Goal: Task Accomplishment & Management: Manage account settings

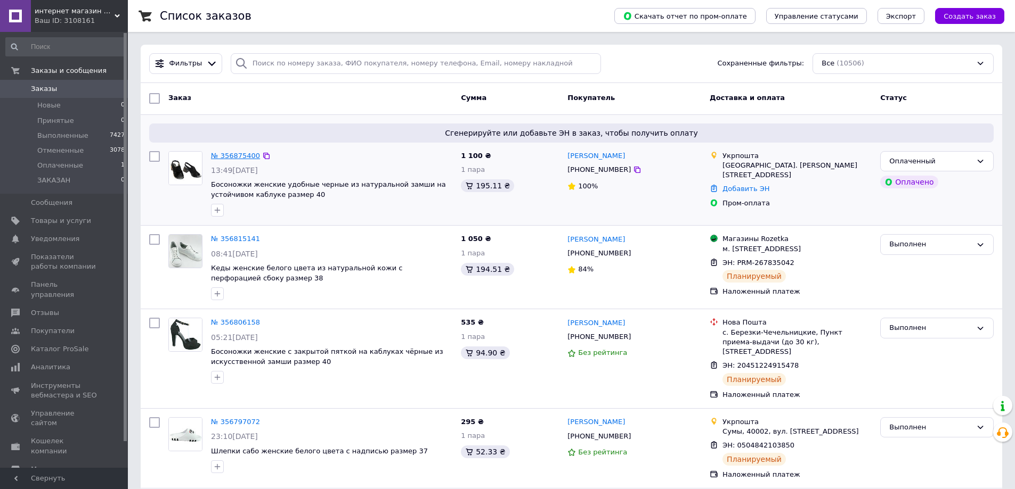
click at [231, 160] on link "№ 356875400" at bounding box center [235, 156] width 49 height 8
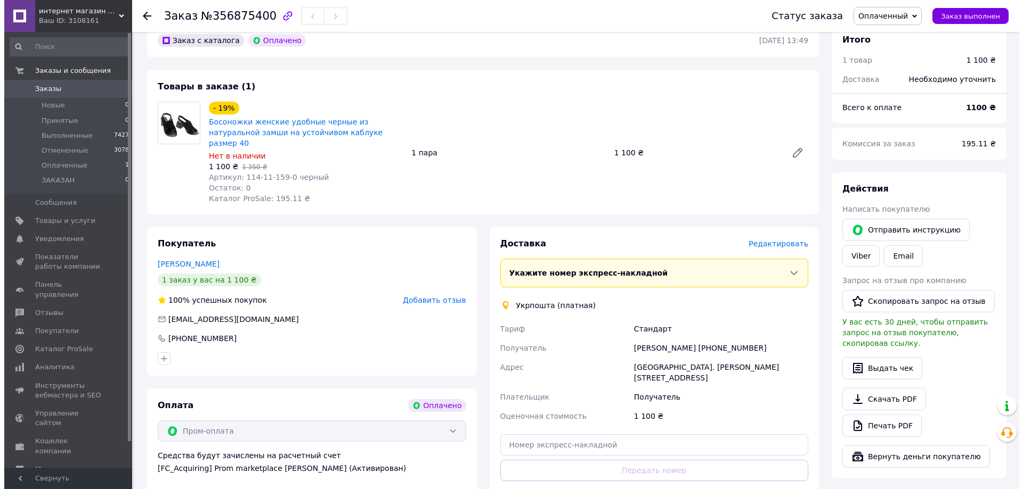
scroll to position [373, 0]
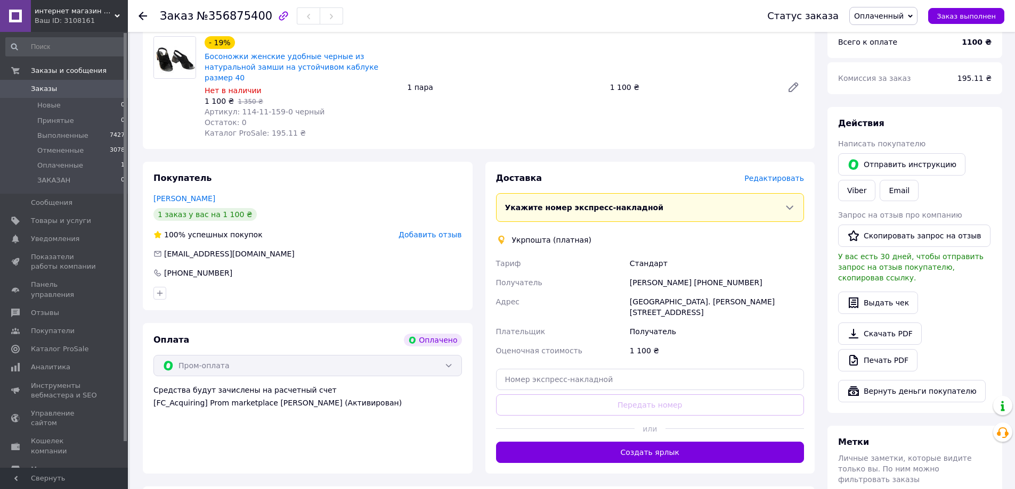
click at [786, 174] on span "Редактировать" at bounding box center [774, 178] width 60 height 9
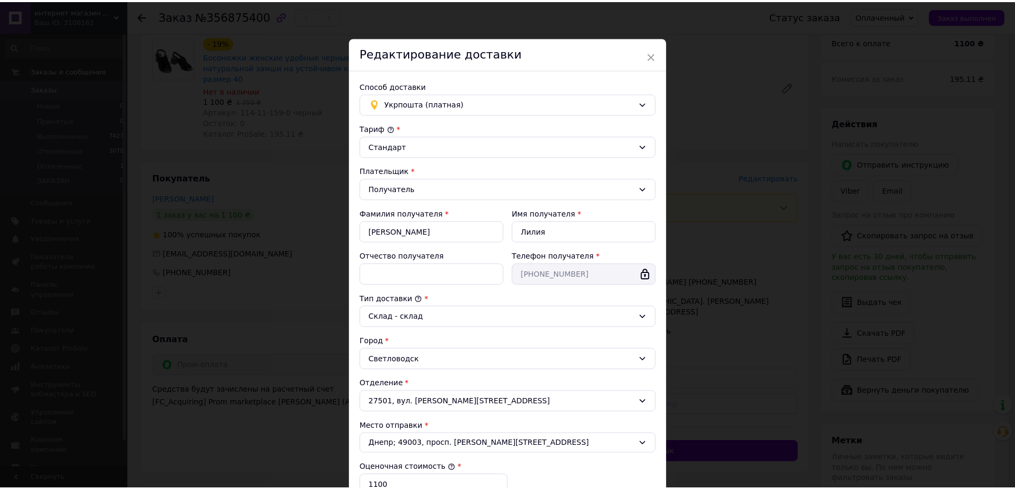
scroll to position [177, 0]
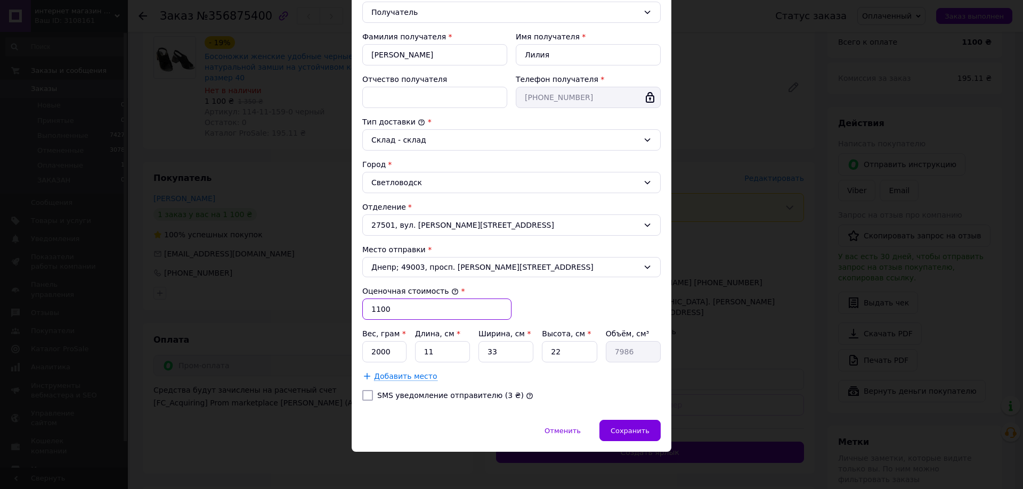
drag, startPoint x: 381, startPoint y: 311, endPoint x: 368, endPoint y: 303, distance: 15.5
click at [368, 303] on input "1100" at bounding box center [436, 309] width 149 height 21
drag, startPoint x: 389, startPoint y: 354, endPoint x: 365, endPoint y: 345, distance: 25.6
click at [365, 345] on input "2000" at bounding box center [384, 351] width 44 height 21
type input "585"
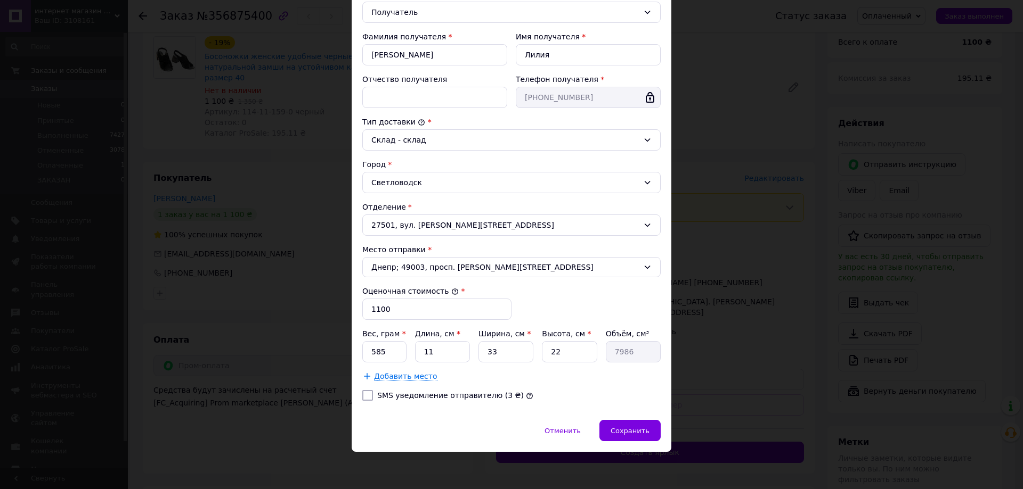
click at [363, 400] on input "SMS уведомление отправителю (3 ₴)" at bounding box center [367, 395] width 11 height 11
checkbox input "true"
drag, startPoint x: 432, startPoint y: 353, endPoint x: 422, endPoint y: 348, distance: 11.0
click at [422, 348] on input "11" at bounding box center [442, 351] width 55 height 21
type input "4"
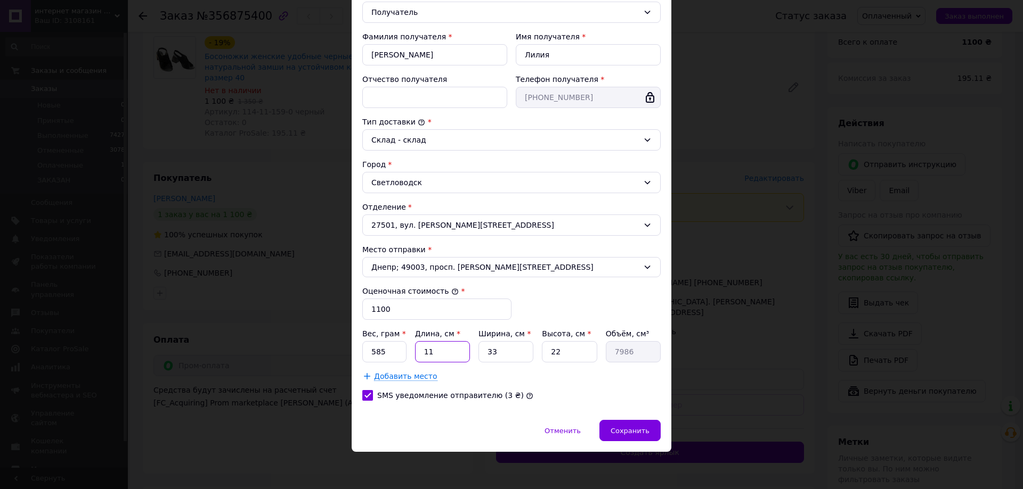
type input "2904"
type input "41"
type input "29766"
type input "41"
drag, startPoint x: 506, startPoint y: 354, endPoint x: 487, endPoint y: 354, distance: 19.2
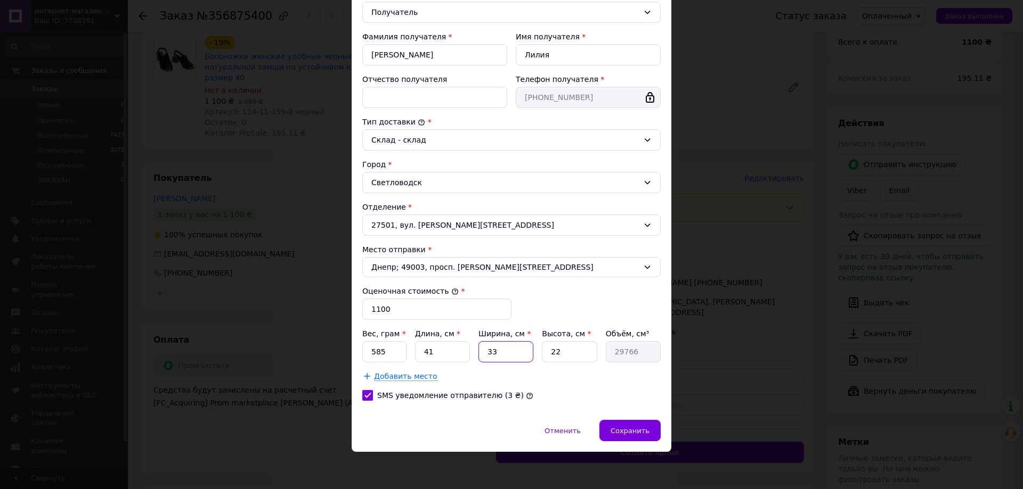
click at [487, 354] on input "33" at bounding box center [505, 351] width 55 height 21
type input "1"
type input "902"
type input "13"
type input "11726"
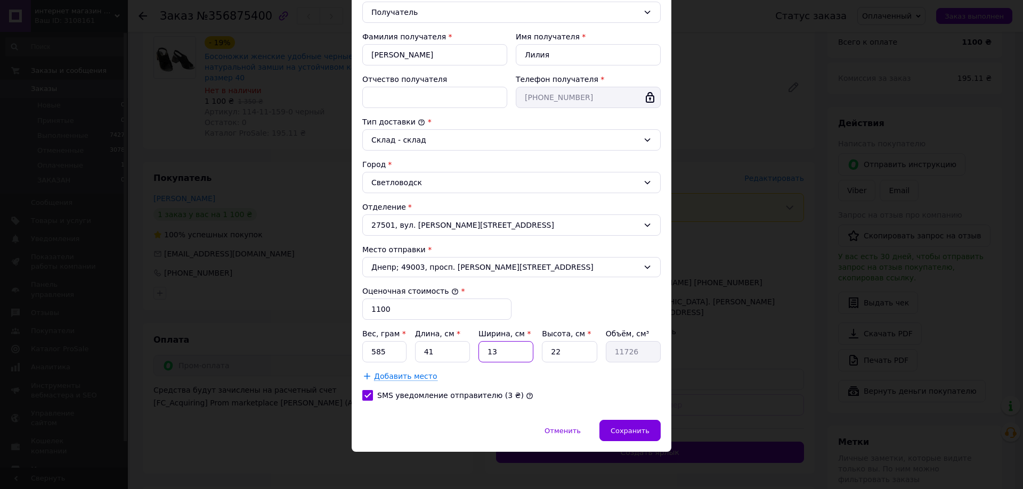
type input "13"
drag, startPoint x: 573, startPoint y: 352, endPoint x: 544, endPoint y: 352, distance: 29.3
click at [544, 352] on input "22" at bounding box center [569, 351] width 55 height 21
type input "1"
type input "533"
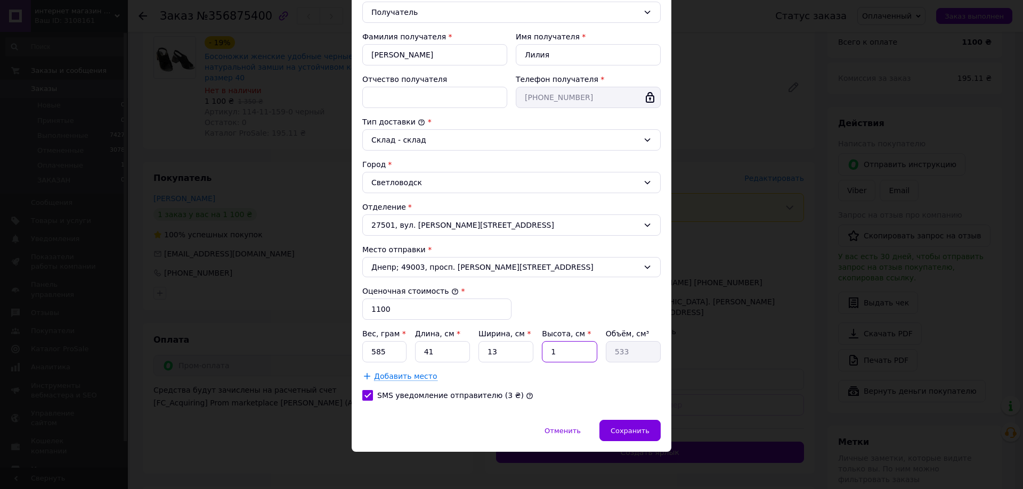
type input "14"
type input "7462"
type input "14"
click at [634, 434] on span "Сохранить" at bounding box center [629, 431] width 39 height 8
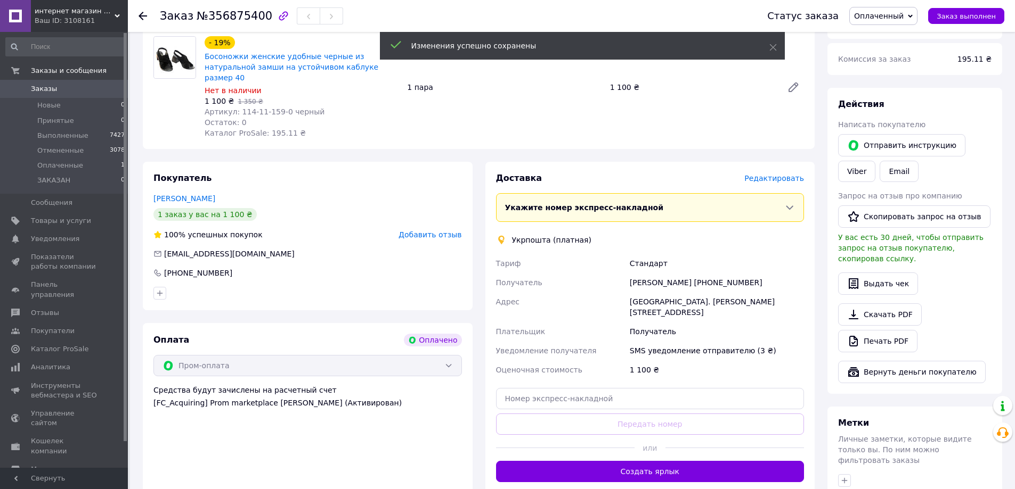
click at [667, 461] on button "Создать ярлык" at bounding box center [650, 471] width 308 height 21
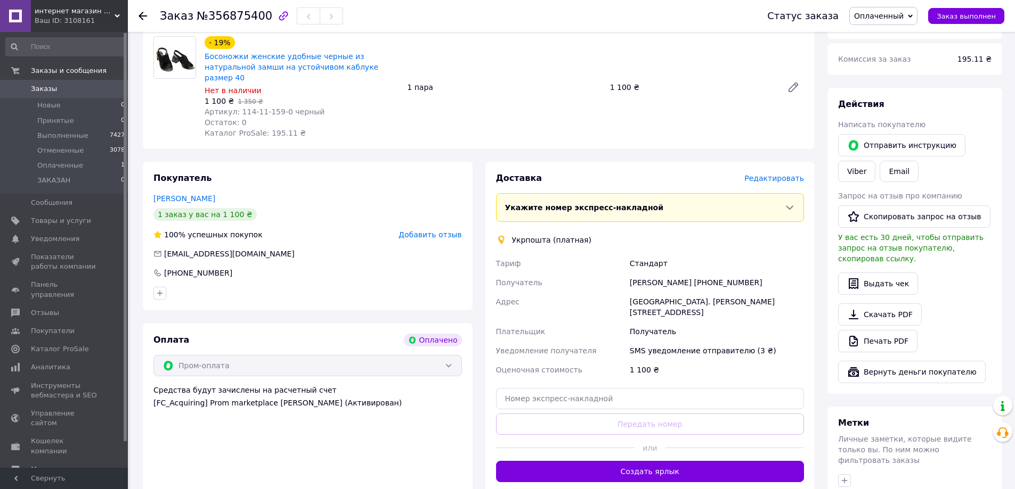
click at [667, 461] on button "Создать ярлык" at bounding box center [650, 471] width 308 height 21
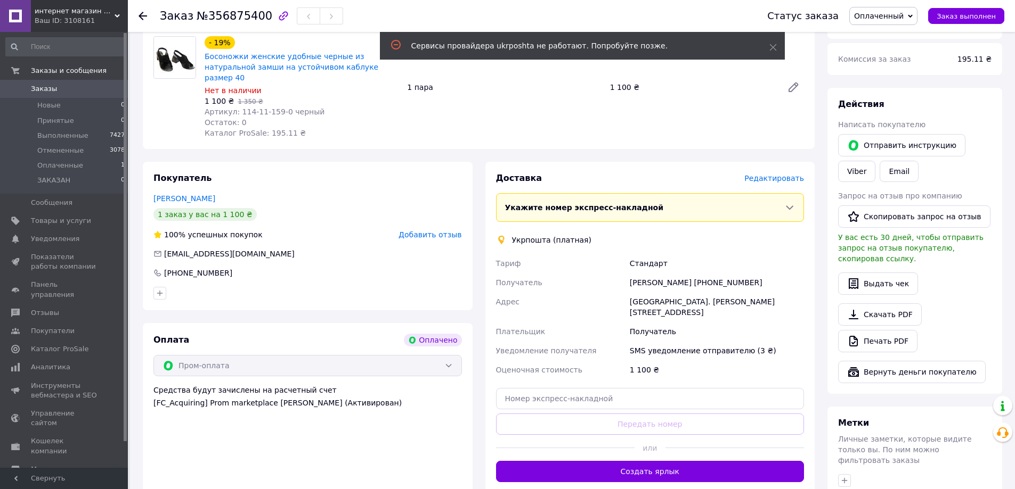
click at [893, 19] on span "Оплаченный" at bounding box center [879, 16] width 50 height 9
click at [888, 34] on li "Принят" at bounding box center [882, 37] width 67 height 16
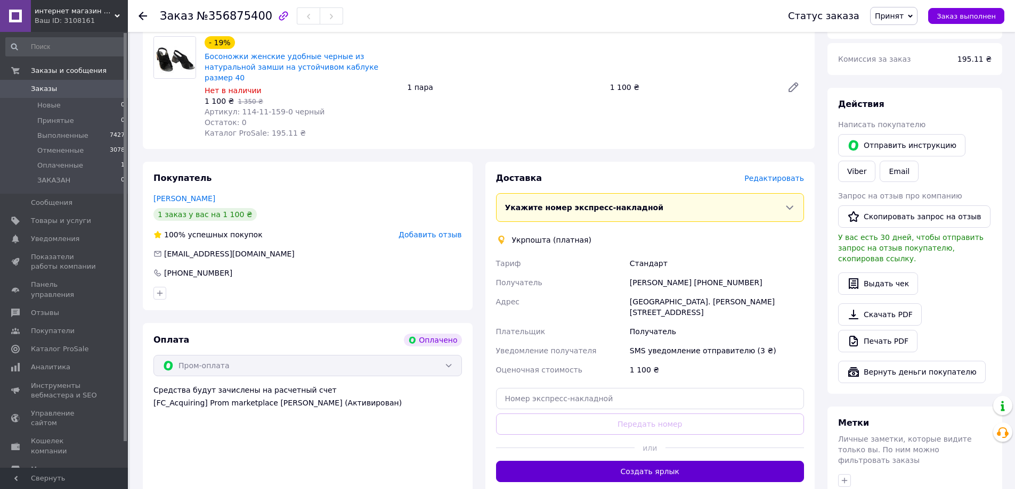
click at [689, 461] on button "Создать ярлык" at bounding box center [650, 471] width 308 height 21
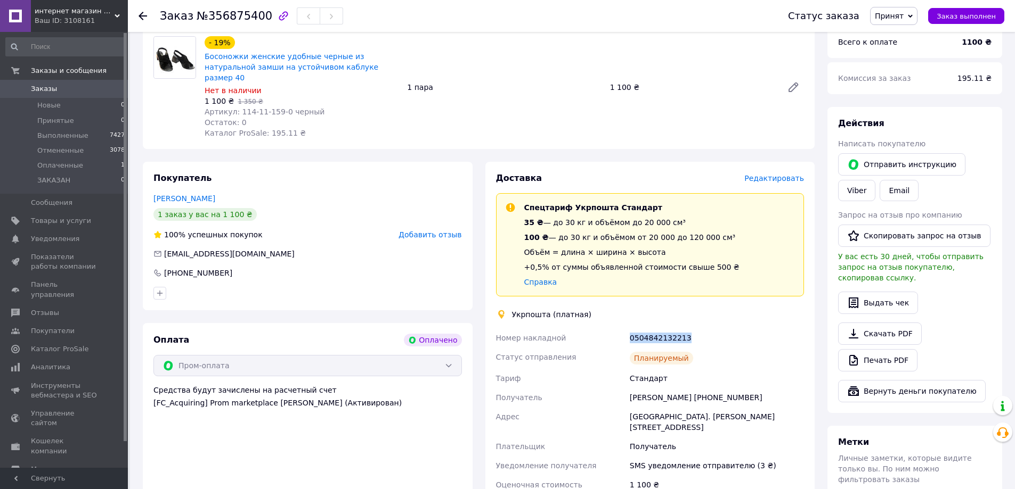
drag, startPoint x: 688, startPoint y: 322, endPoint x: 693, endPoint y: 322, distance: 5.4
click at [693, 329] on div "Номер накладной 0504842132213 Статус отправления Планируемый [PERSON_NAME] Полу…" at bounding box center [650, 421] width 313 height 185
drag, startPoint x: 682, startPoint y: 380, endPoint x: 762, endPoint y: 378, distance: 79.4
click at [762, 388] on div "[PERSON_NAME] [PHONE_NUMBER]" at bounding box center [716, 397] width 178 height 19
copy div "[PHONE_NUMBER]"
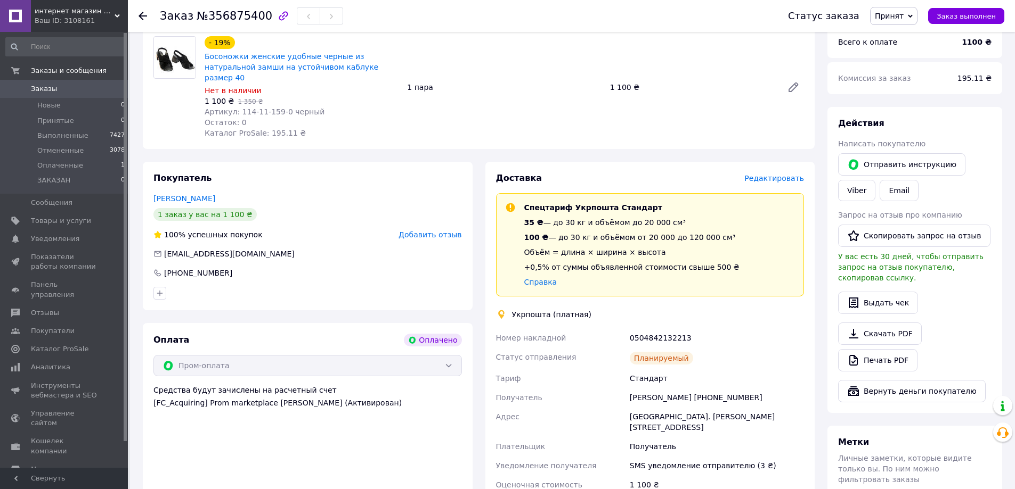
click at [717, 329] on div "0504842132213" at bounding box center [716, 338] width 178 height 19
drag, startPoint x: 623, startPoint y: 316, endPoint x: 689, endPoint y: 318, distance: 66.6
click at [689, 329] on div "Номер накладной 0504842132213 Статус отправления Планируемый [PERSON_NAME] Полу…" at bounding box center [650, 421] width 313 height 185
copy div "Номер накладной 0504842132213"
click at [690, 93] on div "- 19% Босоножки женские удобные черные из натуральной замши на устойчивом каблу…" at bounding box center [504, 87] width 608 height 107
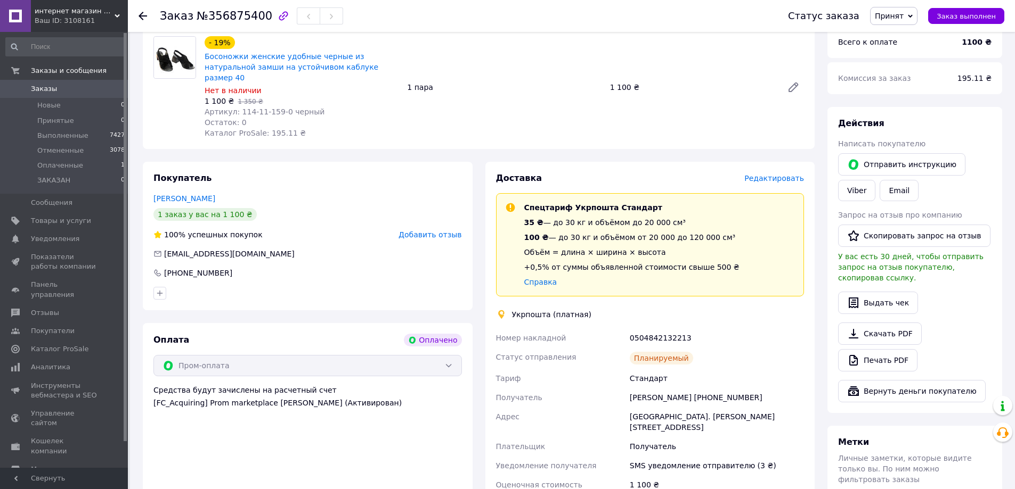
click at [903, 12] on span "Принят" at bounding box center [889, 16] width 29 height 9
click at [900, 32] on li "Выполнен" at bounding box center [898, 37] width 56 height 16
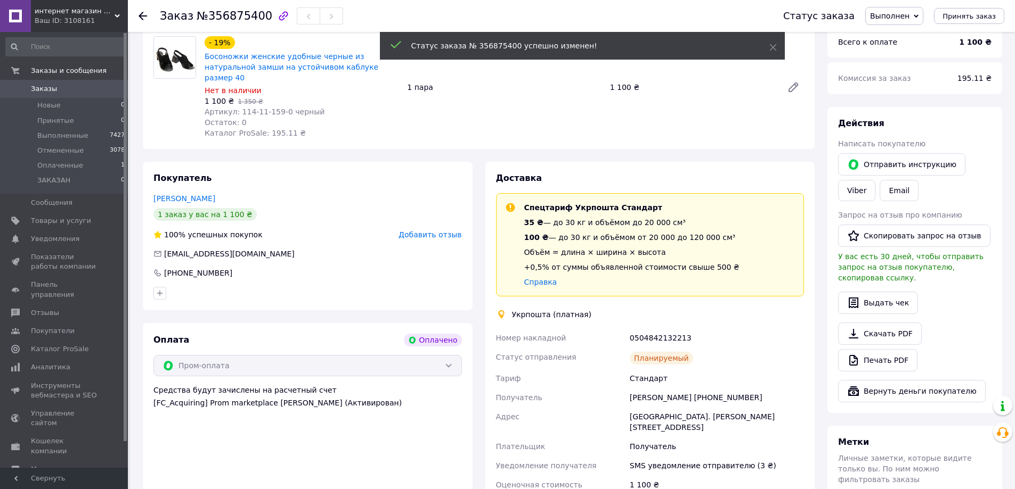
scroll to position [45, 0]
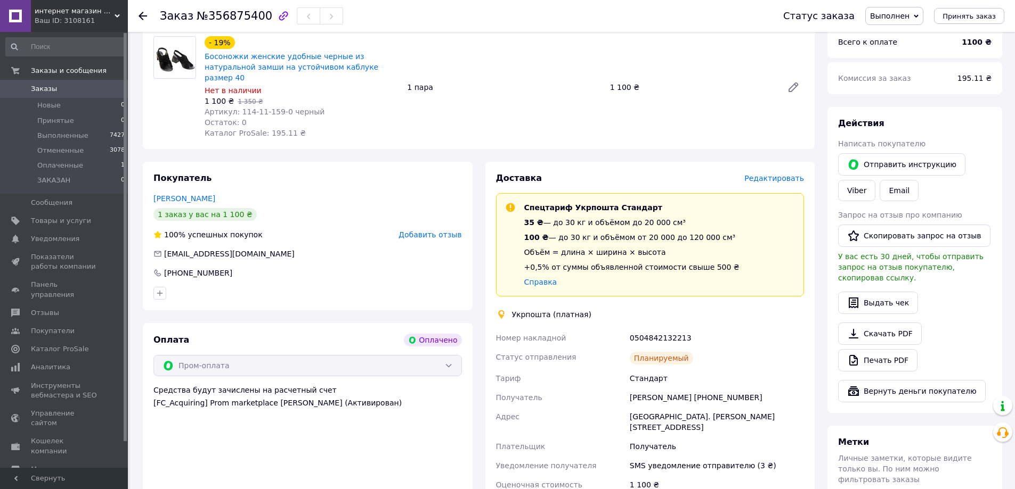
click at [148, 13] on div at bounding box center [148, 16] width 21 height 32
click at [143, 17] on use at bounding box center [142, 16] width 9 height 9
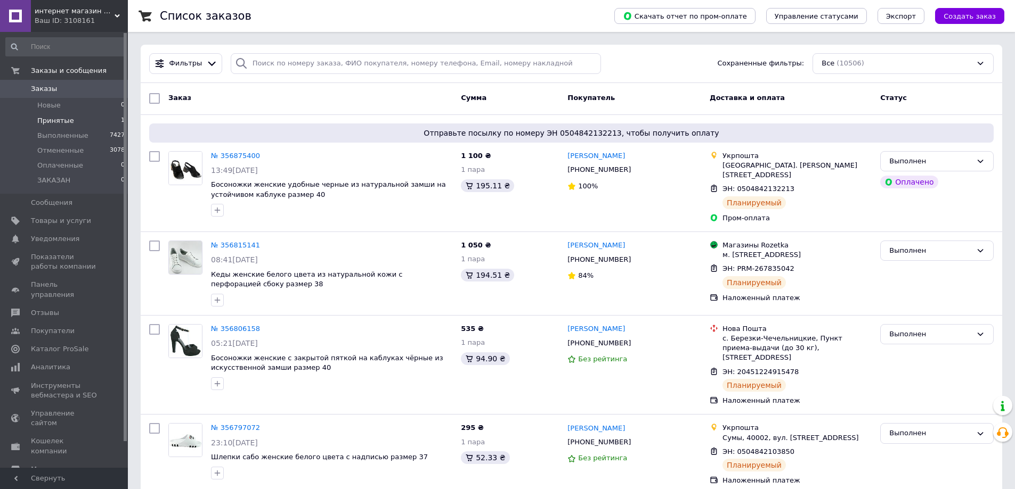
click at [48, 119] on span "Принятые" at bounding box center [55, 121] width 37 height 10
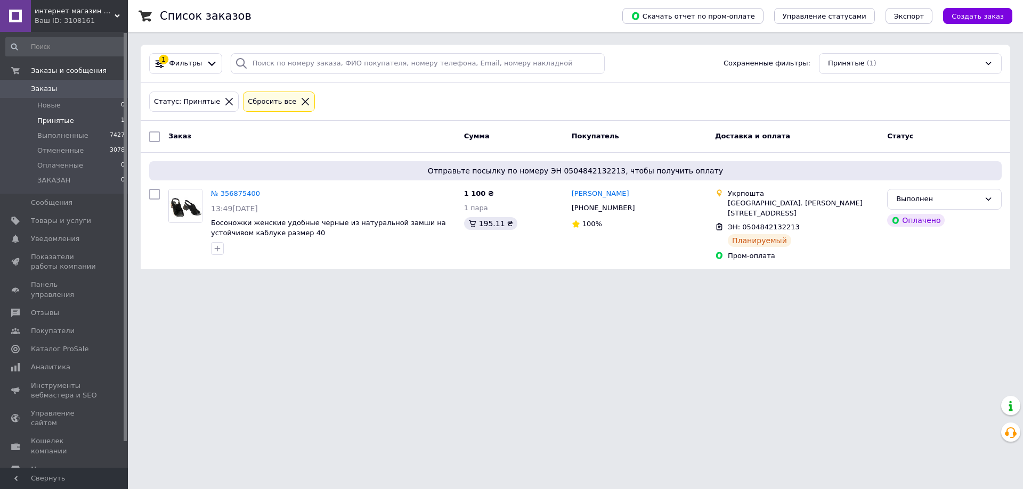
click at [300, 101] on icon at bounding box center [305, 102] width 10 height 10
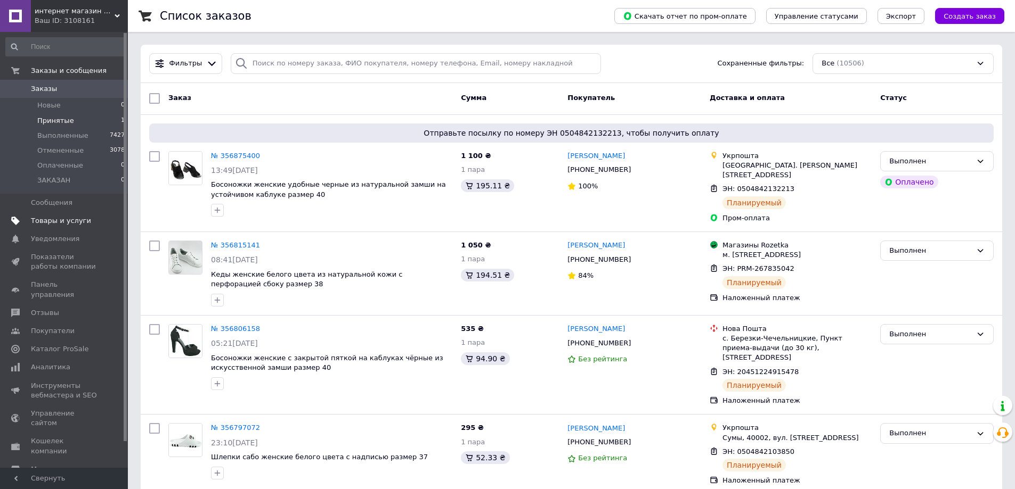
click at [43, 218] on span "Товары и услуги" at bounding box center [61, 221] width 60 height 10
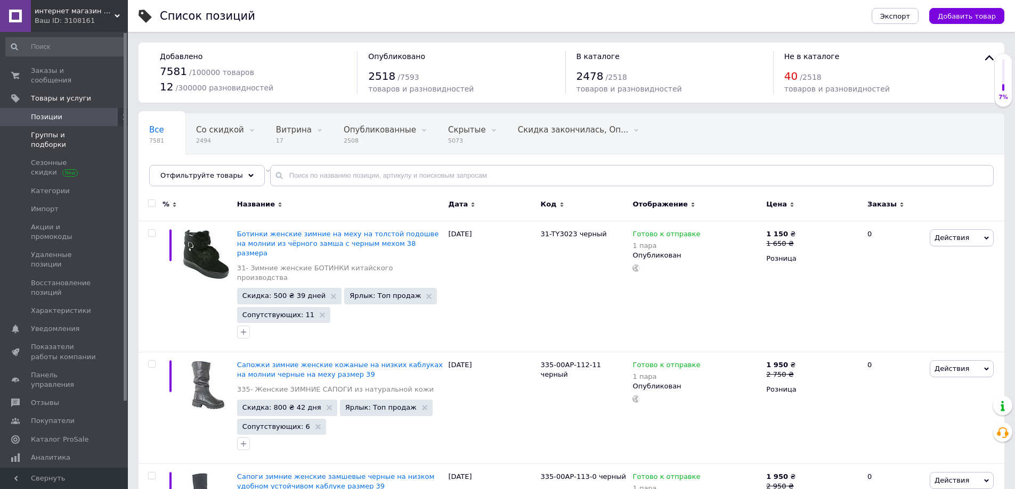
click at [45, 130] on span "Группы и подборки" at bounding box center [65, 139] width 68 height 19
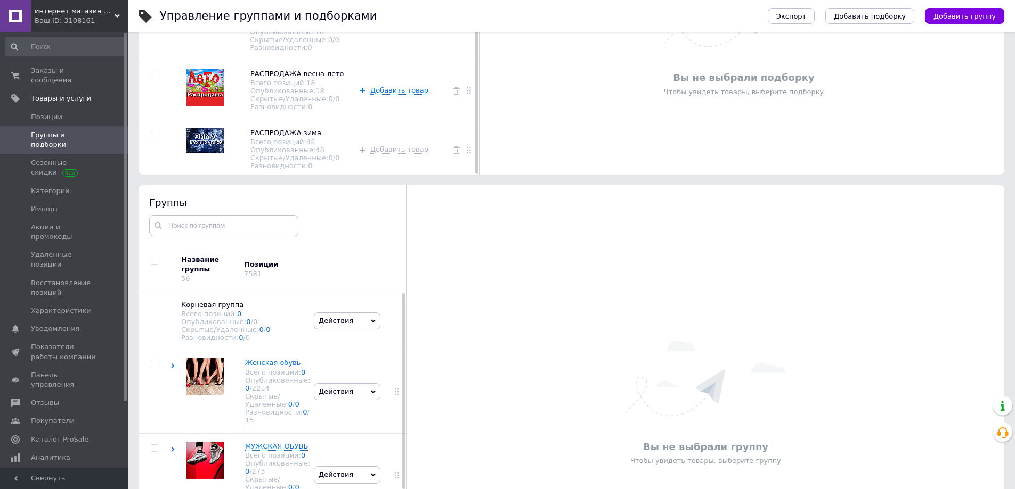
scroll to position [320, 0]
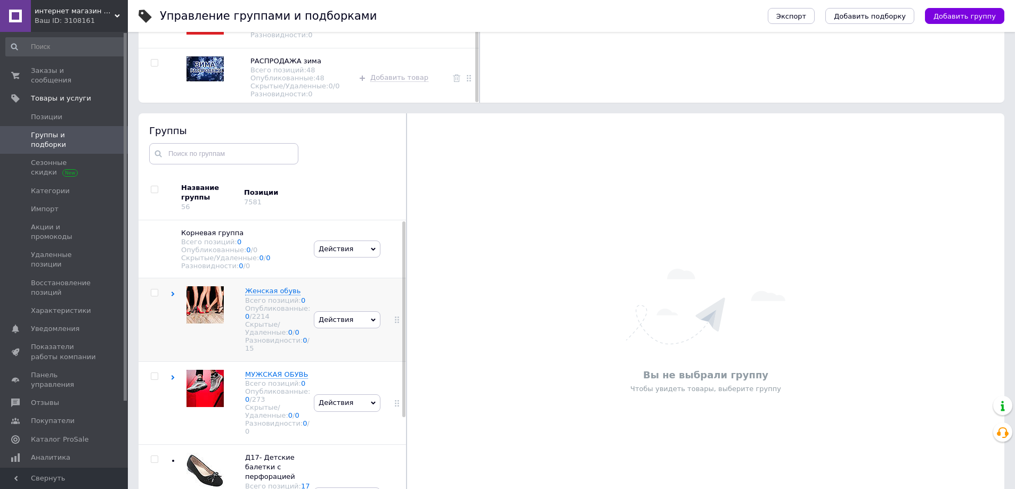
click at [366, 327] on span "Действия" at bounding box center [347, 320] width 67 height 17
click at [371, 250] on icon at bounding box center [373, 249] width 5 height 5
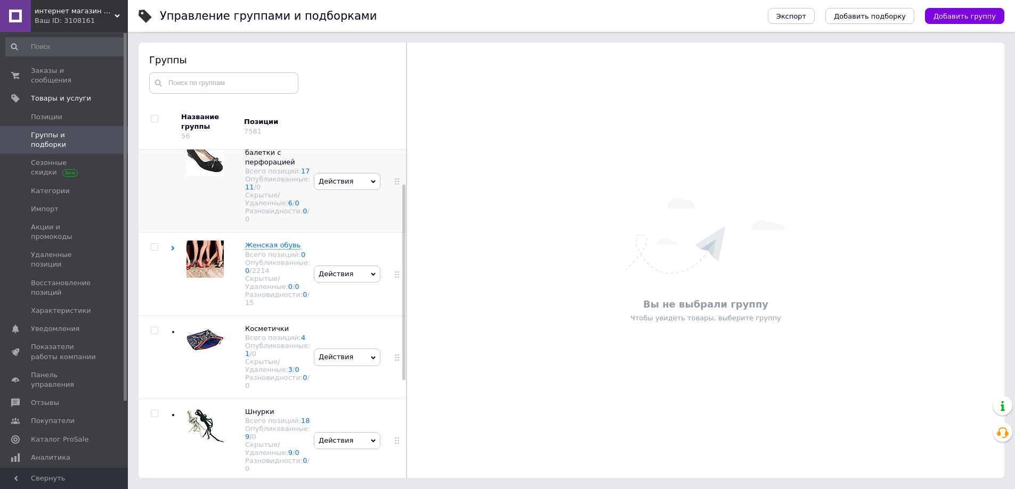
scroll to position [213, 0]
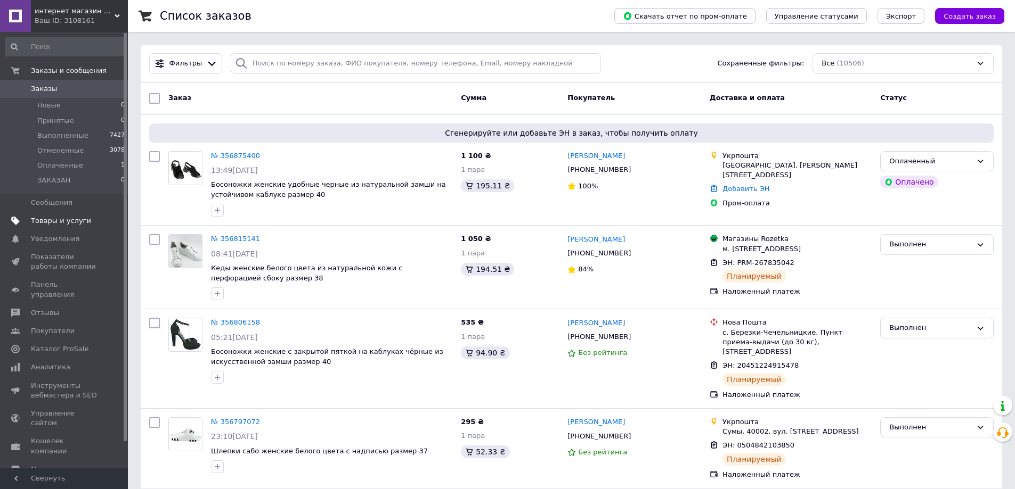
click at [58, 219] on span "Товары и услуги" at bounding box center [61, 221] width 60 height 10
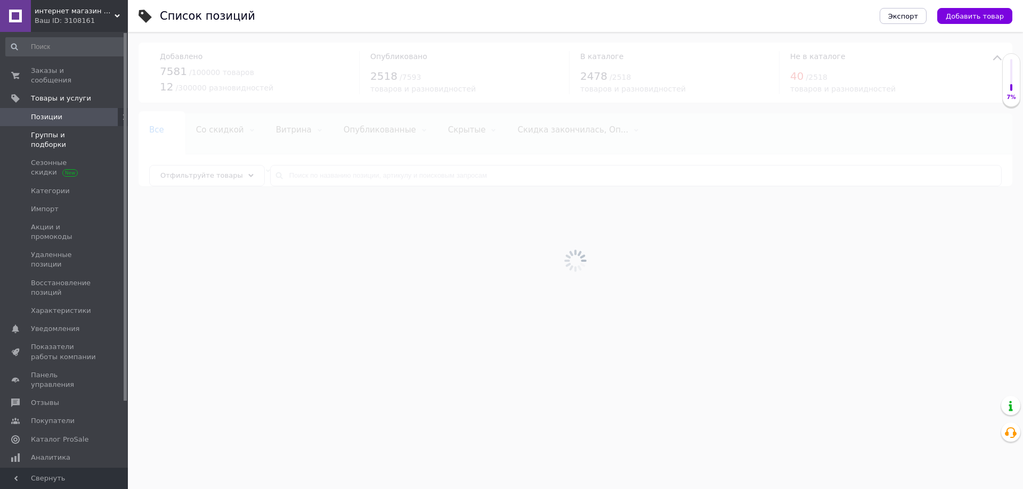
click at [52, 130] on span "Группы и подборки" at bounding box center [65, 139] width 68 height 19
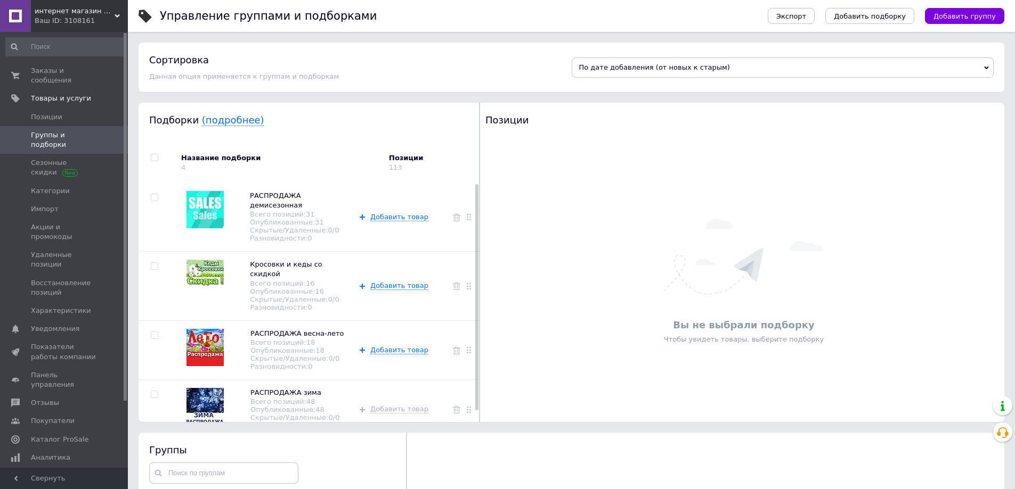
drag, startPoint x: 476, startPoint y: 214, endPoint x: 479, endPoint y: 153, distance: 61.3
click at [479, 153] on div "Подборки (подробнее) Название подборки 4 Позиции 113 РАСПРОДАЖА демисезонная Вс…" at bounding box center [308, 263] width 341 height 320
drag, startPoint x: 475, startPoint y: 189, endPoint x: 473, endPoint y: 162, distance: 26.7
click at [473, 162] on div "Название подборки 4 Позиции 113 РАСПРОДАЖА демисезонная Всего позиций: 31 Опубл…" at bounding box center [308, 283] width 341 height 280
click at [324, 390] on icon at bounding box center [327, 393] width 6 height 6
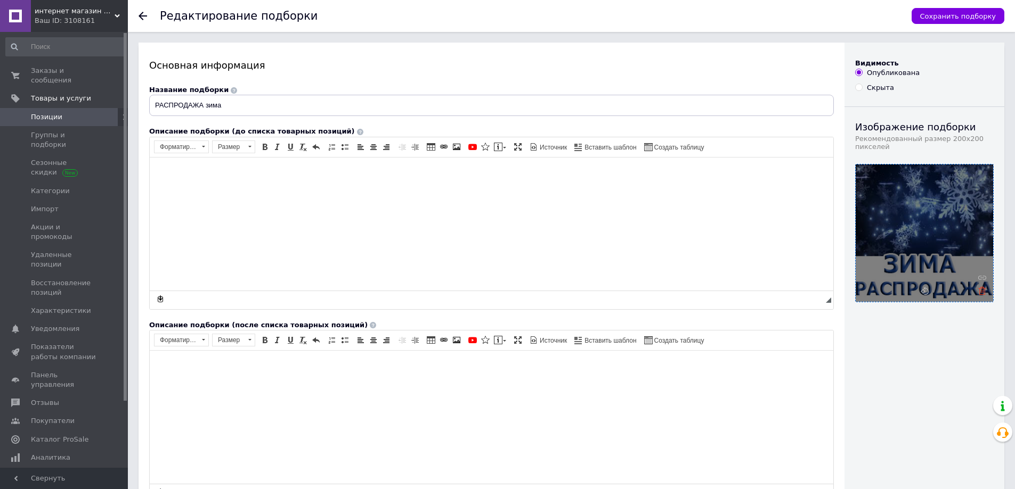
click at [981, 293] on icon at bounding box center [982, 291] width 8 height 8
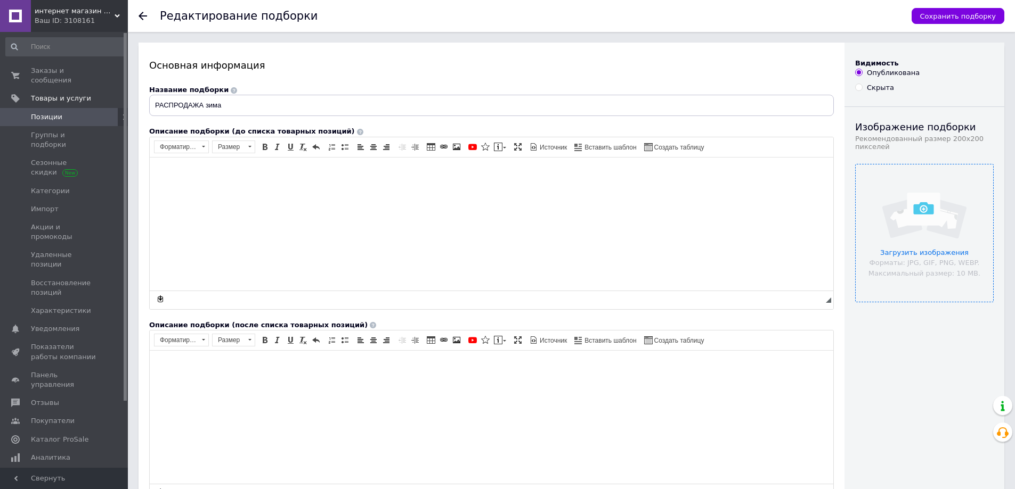
click at [952, 244] on input "file" at bounding box center [923, 233] width 137 height 137
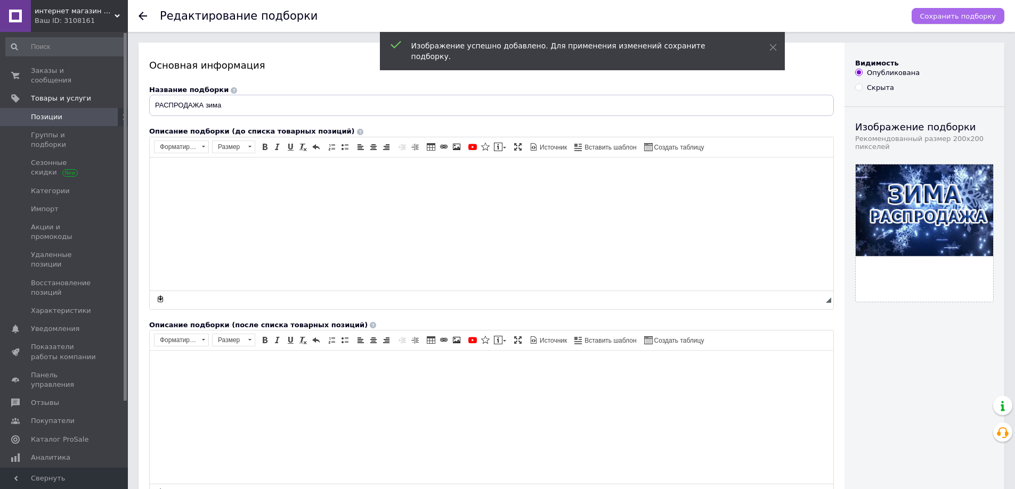
click at [941, 14] on span "Сохранить подборку" at bounding box center [958, 16] width 76 height 8
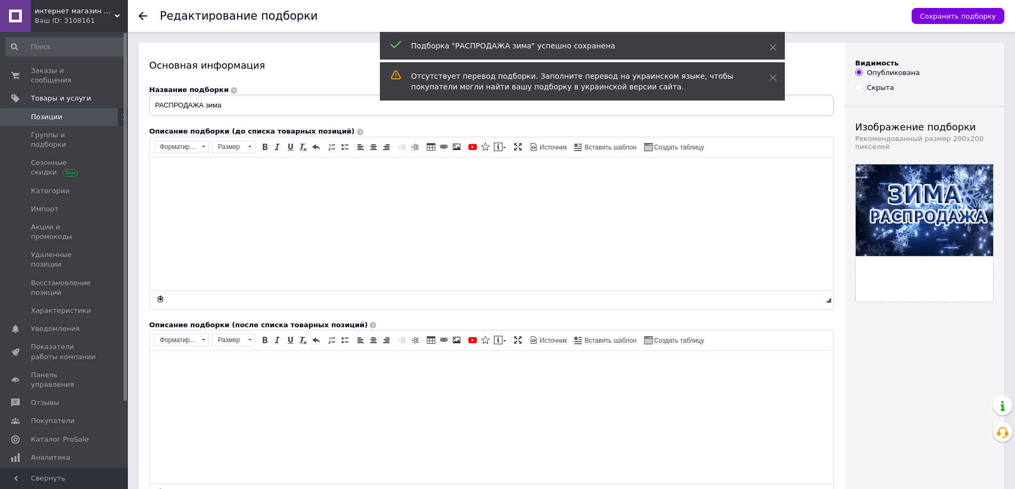
click at [140, 15] on use at bounding box center [142, 16] width 9 height 9
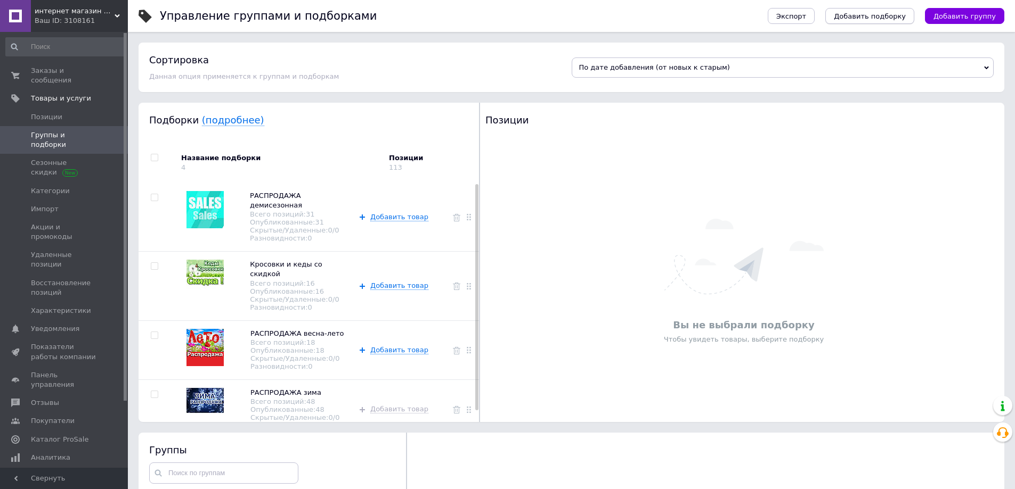
click at [872, 17] on span "Добавить подборку" at bounding box center [870, 16] width 72 height 8
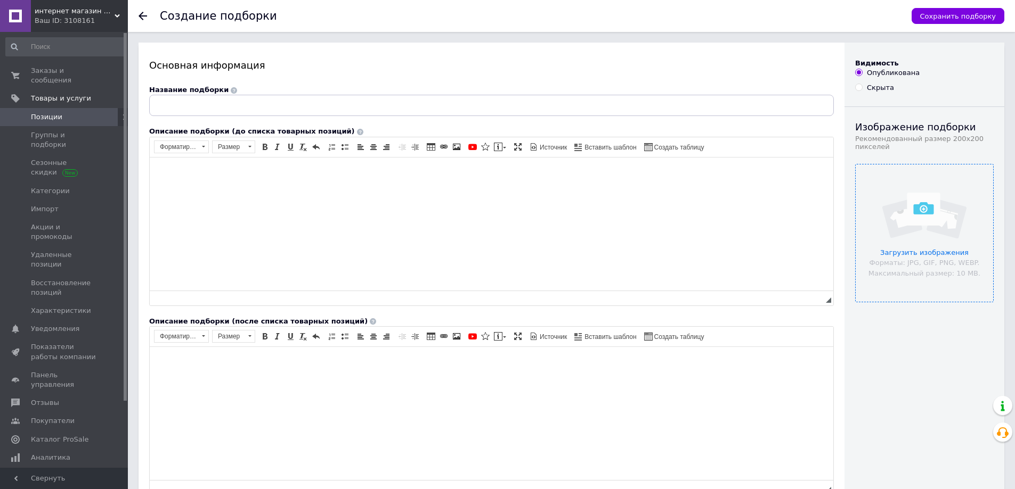
click at [921, 216] on input "file" at bounding box center [923, 233] width 137 height 137
click at [180, 103] on input "text" at bounding box center [491, 105] width 684 height 21
type input "Только 36 размер"
click at [939, 231] on input "file" at bounding box center [923, 233] width 137 height 137
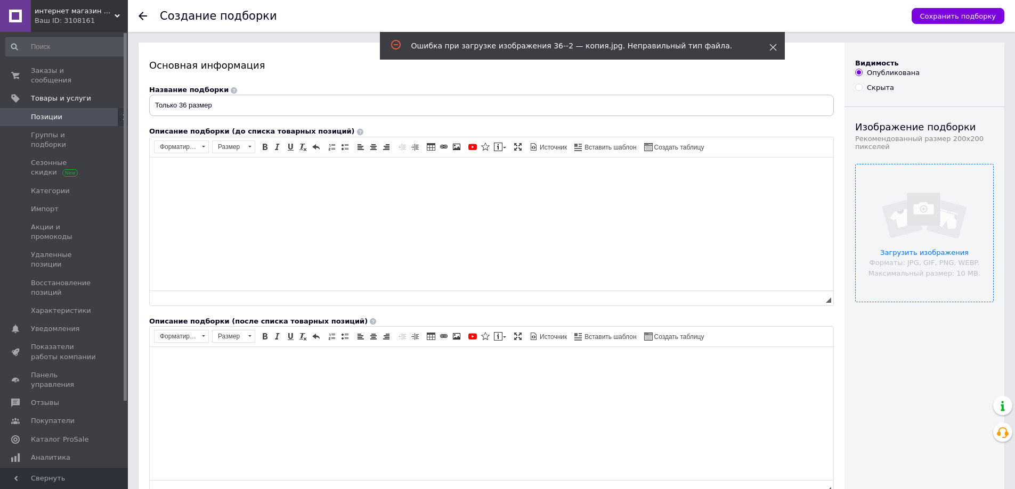
click at [771, 47] on icon at bounding box center [772, 47] width 7 height 7
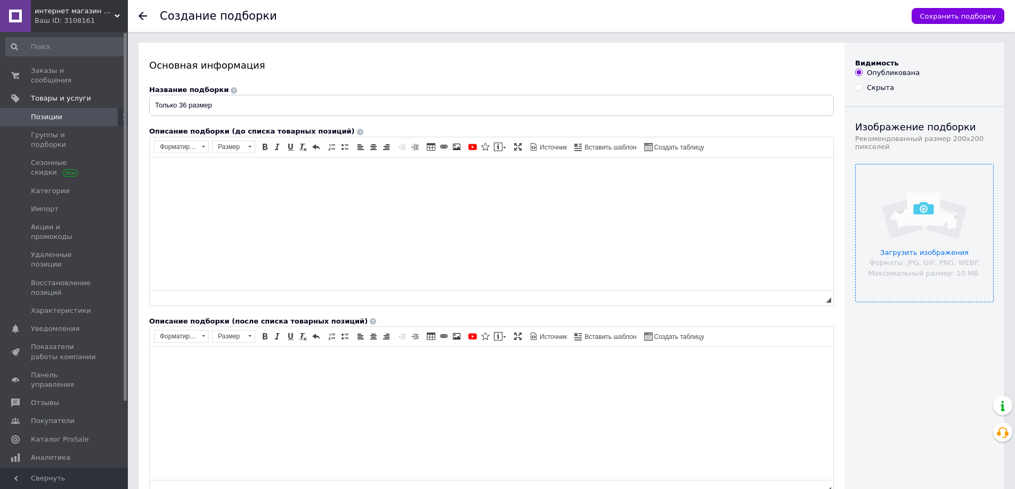
click at [920, 255] on input "file" at bounding box center [923, 233] width 137 height 137
click at [142, 11] on div at bounding box center [148, 16] width 21 height 32
click at [141, 17] on use at bounding box center [142, 16] width 9 height 9
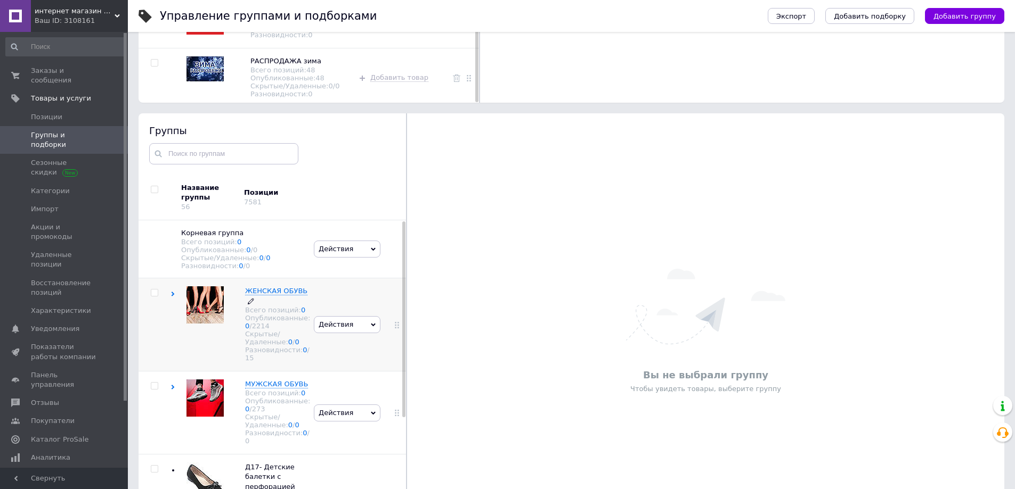
click at [256, 295] on span "ЖЕНСКАЯ ОБУВЬ" at bounding box center [276, 291] width 62 height 8
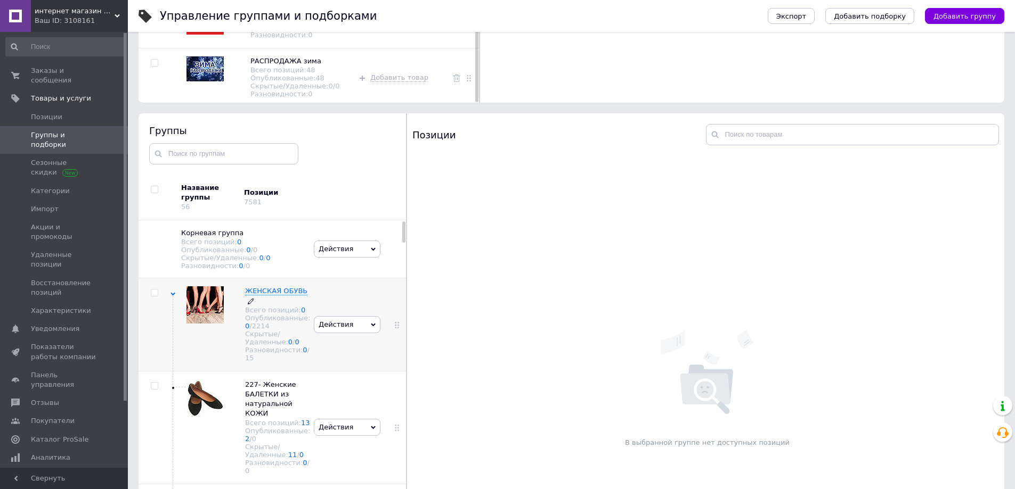
drag, startPoint x: 256, startPoint y: 295, endPoint x: 277, endPoint y: 325, distance: 36.8
click at [277, 325] on div "Опубликованные: 0 / 2214" at bounding box center [277, 322] width 65 height 16
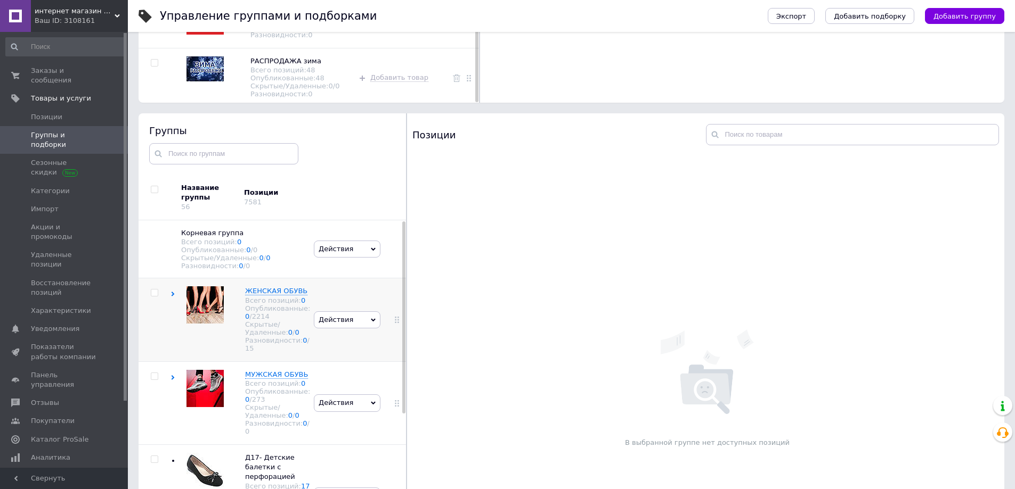
click at [367, 329] on span "Действия" at bounding box center [347, 320] width 67 height 17
click at [347, 364] on li "Редактировать группу" at bounding box center [347, 360] width 66 height 24
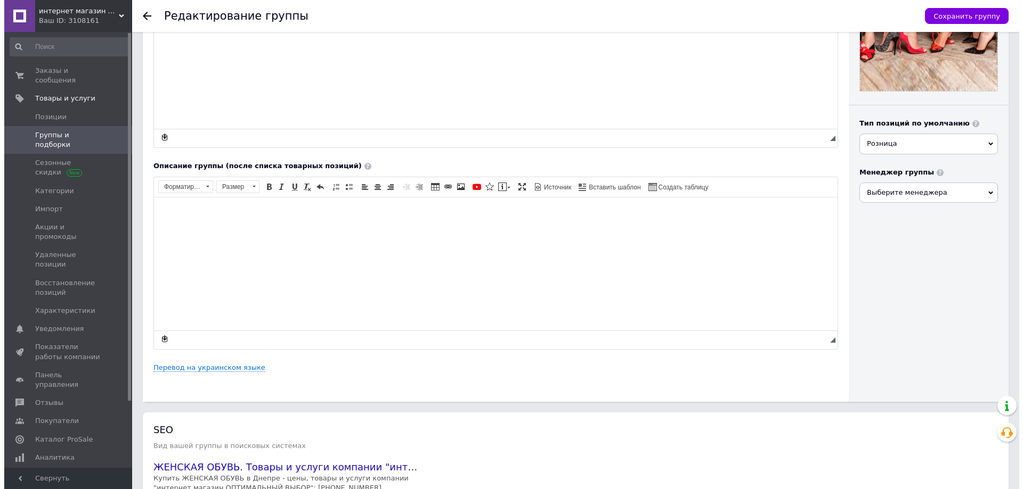
scroll to position [265, 0]
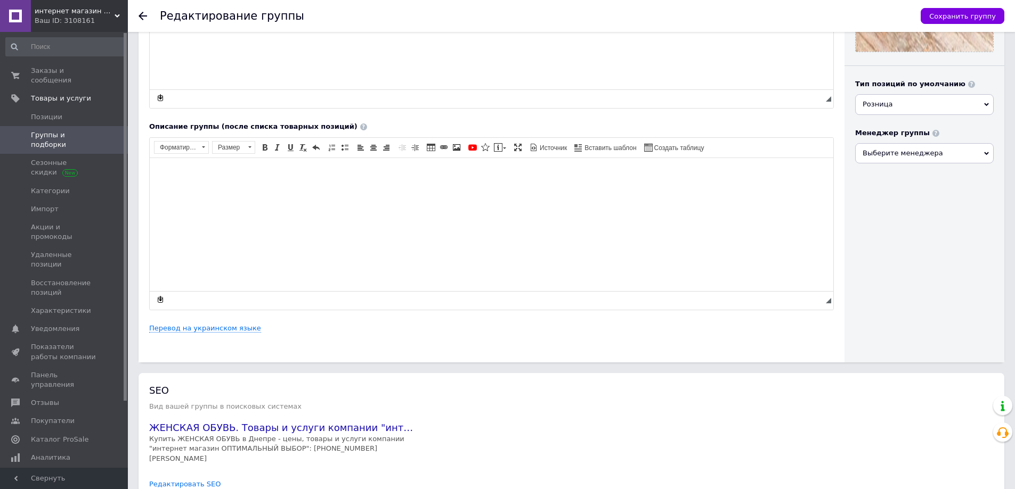
click at [213, 337] on div "Основная информация Название группы ЖЕНСКАЯ ОБУВЬ Родительская группа Выбрано К…" at bounding box center [491, 70] width 706 height 585
click at [210, 330] on link "Перевод на украинском языке" at bounding box center [205, 328] width 112 height 9
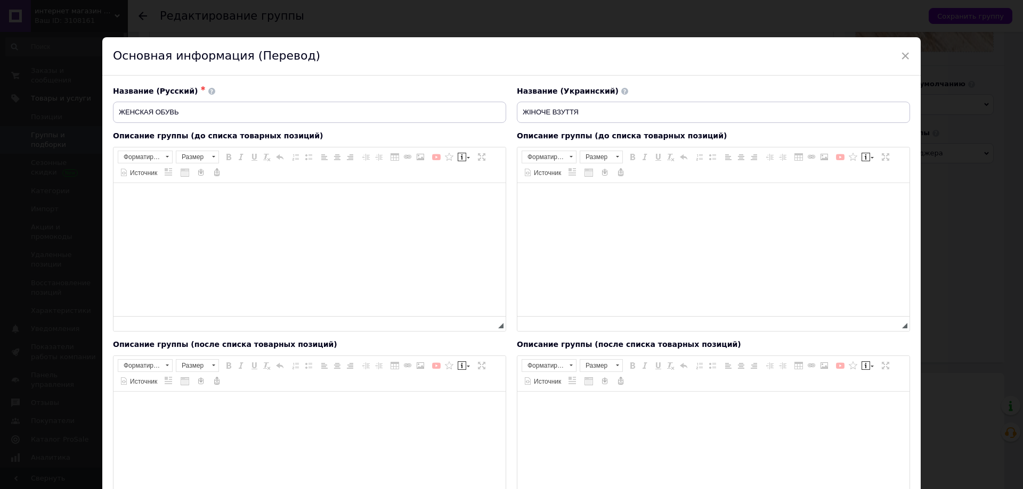
scroll to position [0, 0]
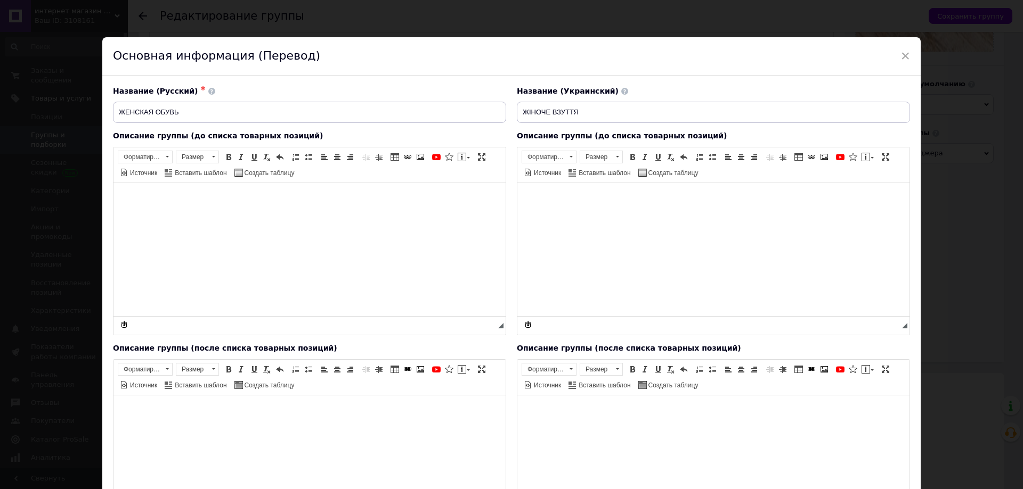
click at [200, 89] on span "✱" at bounding box center [202, 88] width 5 height 7
click at [200, 87] on span "✱" at bounding box center [202, 88] width 5 height 7
click at [208, 91] on span at bounding box center [211, 91] width 7 height 7
click at [193, 115] on input "ЖЕНСКАЯ ОБУВЬ" at bounding box center [309, 112] width 393 height 21
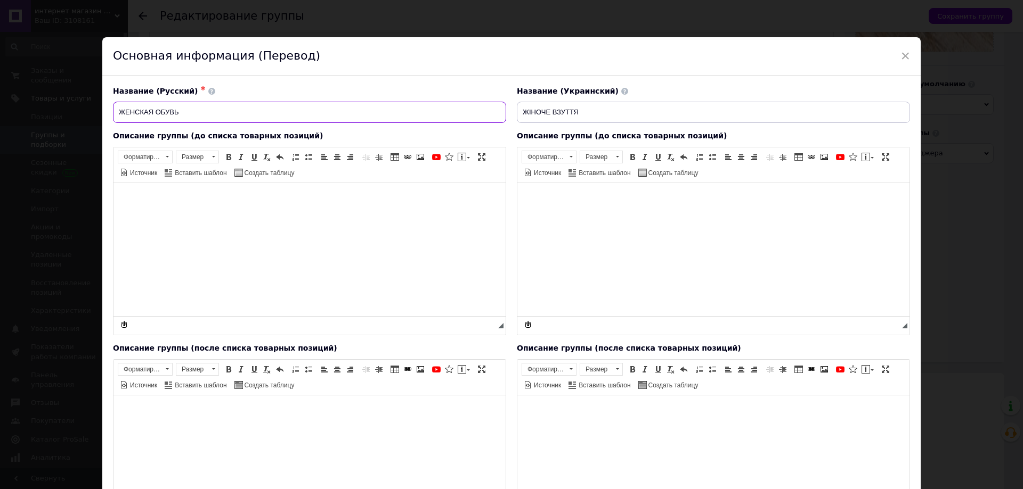
drag, startPoint x: 193, startPoint y: 115, endPoint x: 125, endPoint y: 109, distance: 69.0
click at [125, 109] on input "ЖЕНСКАЯ ОБУВЬ" at bounding box center [309, 112] width 393 height 21
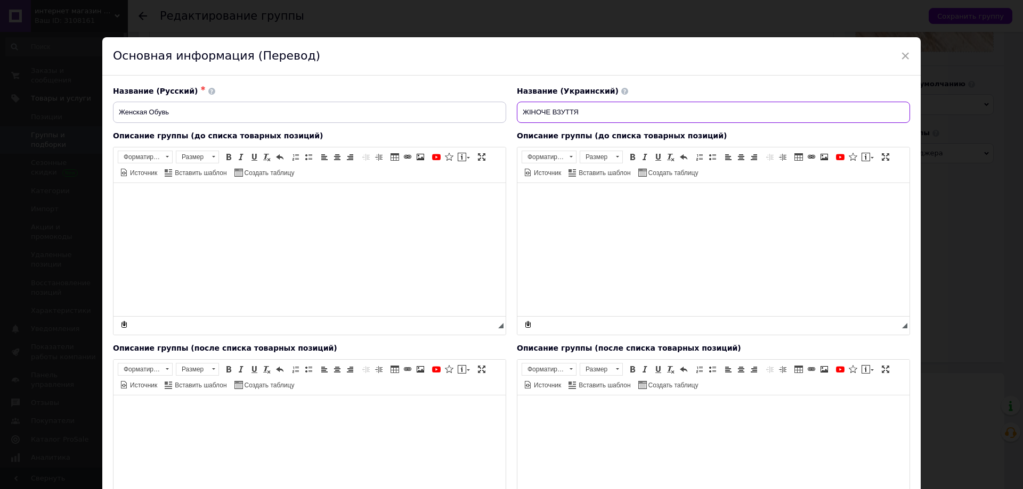
drag, startPoint x: 581, startPoint y: 113, endPoint x: 527, endPoint y: 107, distance: 53.7
click at [527, 107] on input "ЖІНОЧЕ ВЗУТТЯ" at bounding box center [713, 112] width 393 height 21
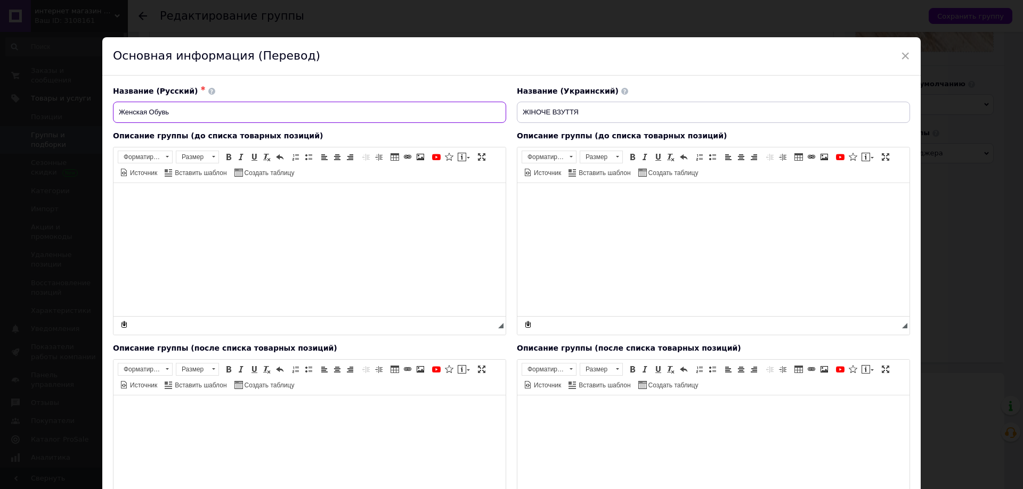
drag, startPoint x: 178, startPoint y: 111, endPoint x: 116, endPoint y: 99, distance: 63.0
click at [116, 99] on div "Название (Русский) ✱ Женская Обувь" at bounding box center [309, 104] width 393 height 37
click at [149, 112] on input "Женская Обувь" at bounding box center [309, 112] width 393 height 21
click at [149, 111] on input "Женская Обувь" at bounding box center [309, 112] width 393 height 21
type input "Женская обувь"
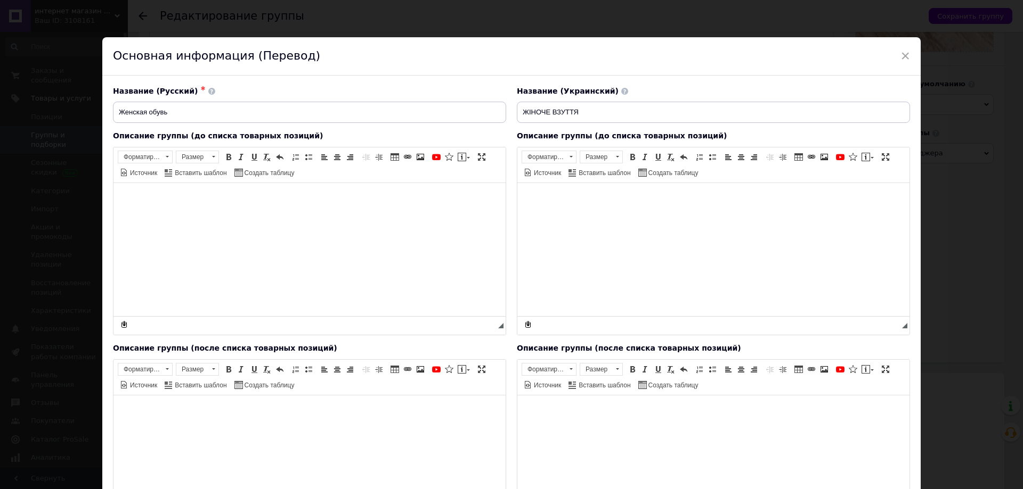
click at [164, 126] on div "Описание группы (до списка товарных позиций) Rich Text Editor, 58CE0BF9-611D-4F…" at bounding box center [310, 233] width 404 height 215
drag, startPoint x: 125, startPoint y: 103, endPoint x: 110, endPoint y: 101, distance: 15.1
click at [110, 101] on div "Название (Русский) ✱ Женская обувь" at bounding box center [310, 105] width 404 height 48
drag, startPoint x: 577, startPoint y: 116, endPoint x: 504, endPoint y: 103, distance: 74.1
click at [504, 103] on div "Название (Русский) ✱ Женская обувь Название (Украинский) ЖІНОЧЕ ВЗУТТЯ" at bounding box center [511, 105] width 807 height 48
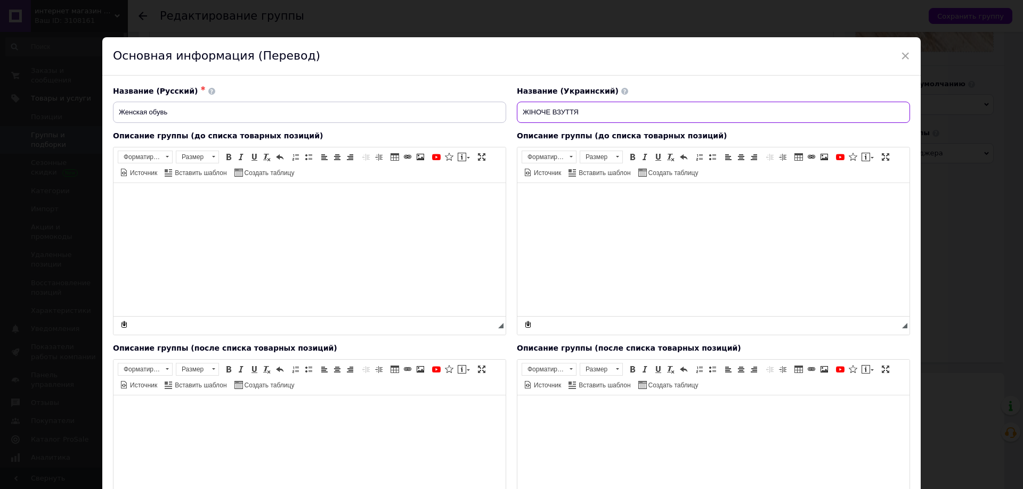
paste input "іноче взуття"
type input "Жіноче взуття"
click at [593, 215] on html at bounding box center [713, 199] width 392 height 32
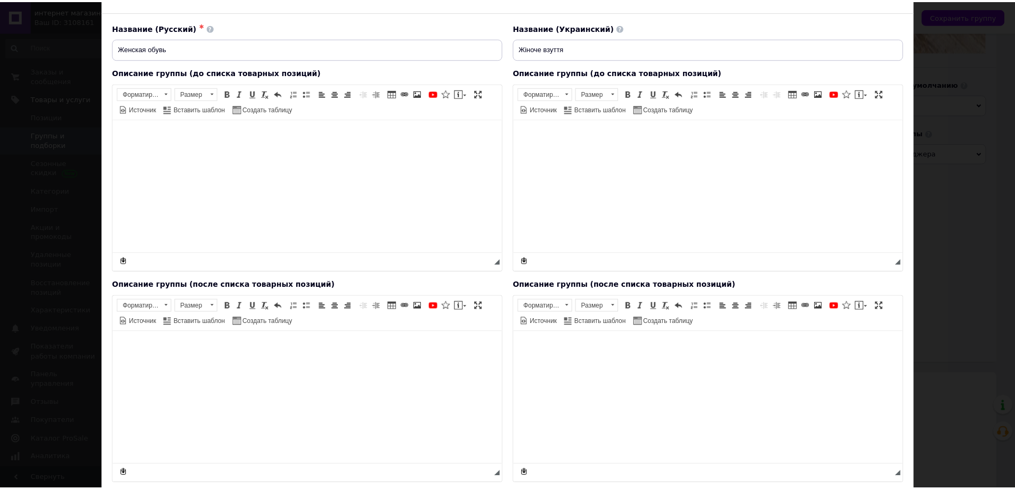
scroll to position [146, 0]
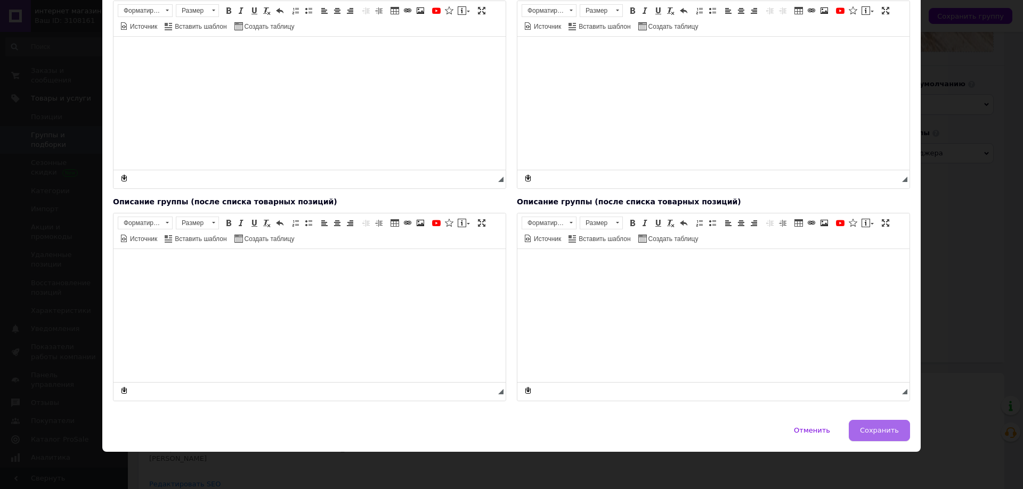
drag, startPoint x: 908, startPoint y: 430, endPoint x: 897, endPoint y: 429, distance: 10.7
click at [897, 429] on div "Отменить   Сохранить" at bounding box center [511, 436] width 818 height 32
click at [885, 429] on span "Сохранить" at bounding box center [879, 431] width 39 height 8
type input "Женская обувь"
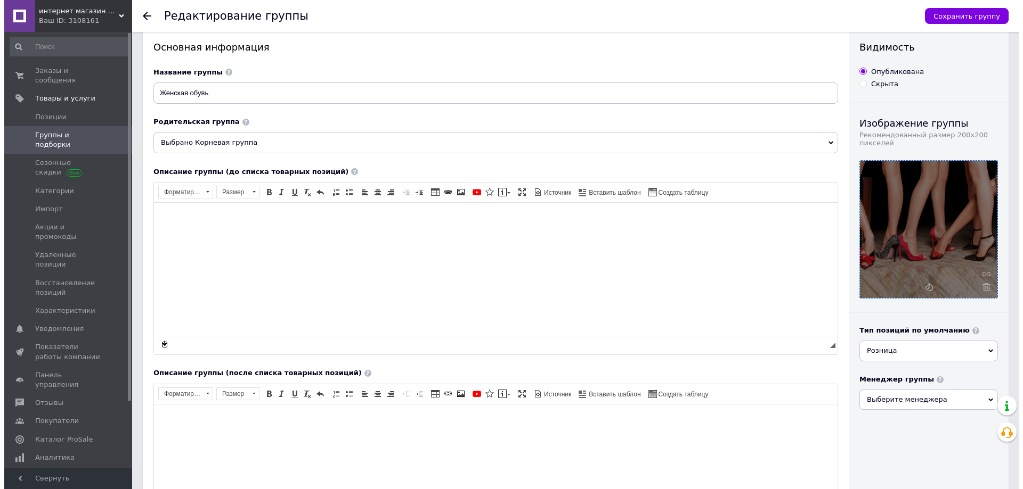
scroll to position [0, 0]
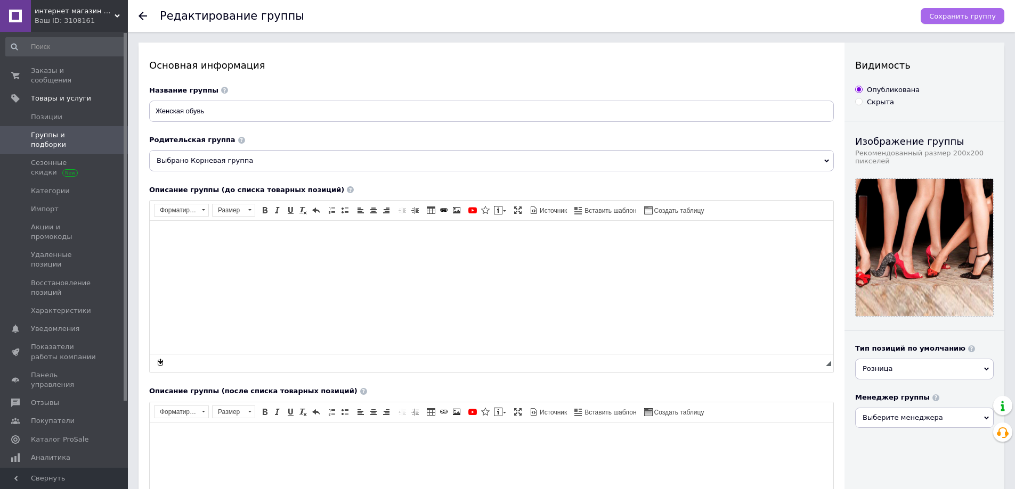
click at [947, 18] on span "Сохранить группу" at bounding box center [962, 16] width 67 height 8
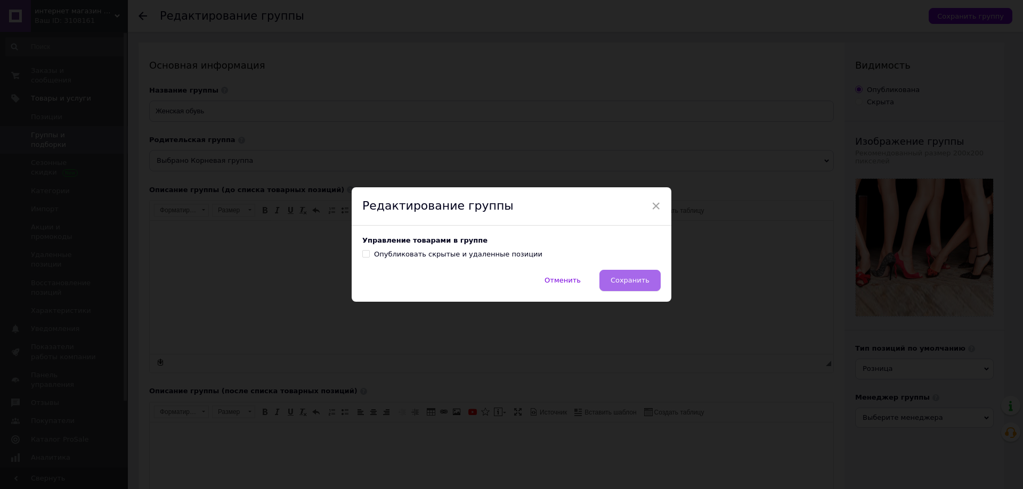
click at [635, 283] on span "Сохранить" at bounding box center [629, 280] width 39 height 8
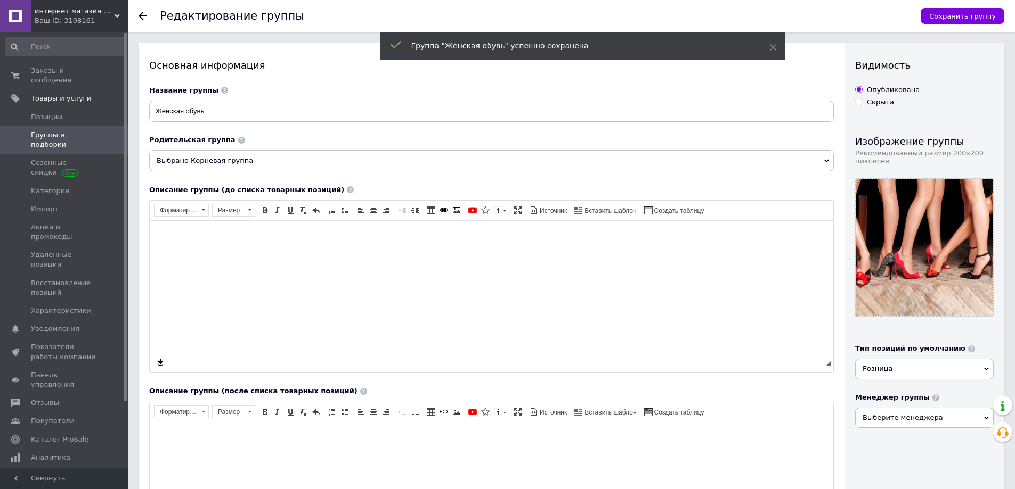
click at [140, 16] on use at bounding box center [142, 16] width 9 height 9
